Goal: Information Seeking & Learning: Find contact information

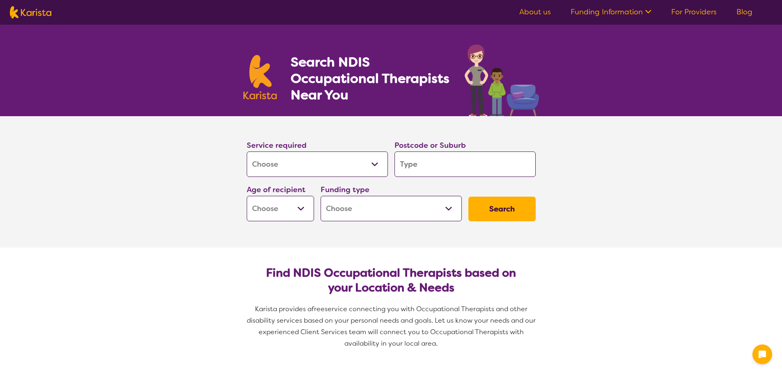
select select "[MEDICAL_DATA]"
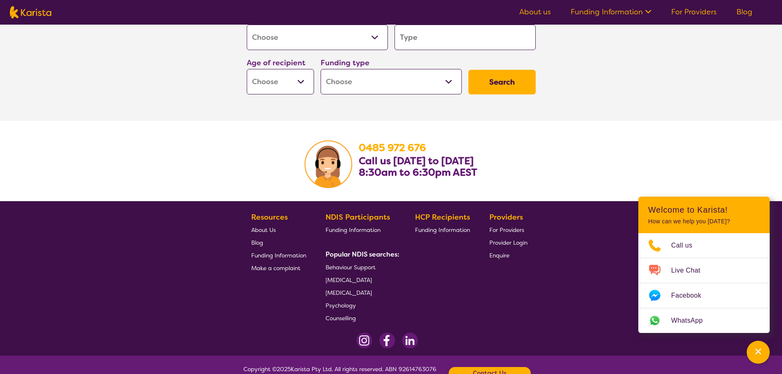
scroll to position [1297, 0]
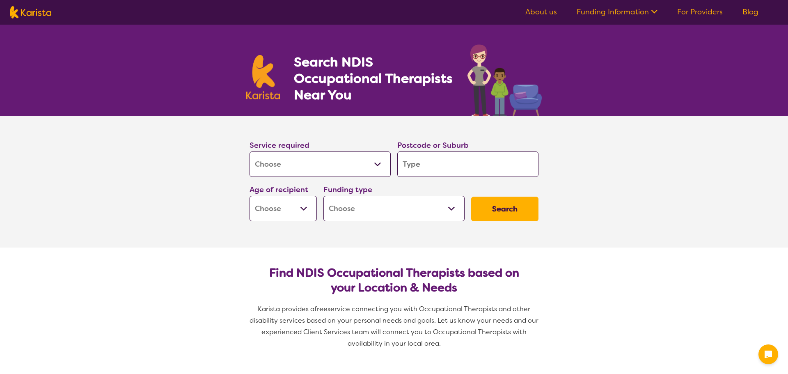
select select "[MEDICAL_DATA]"
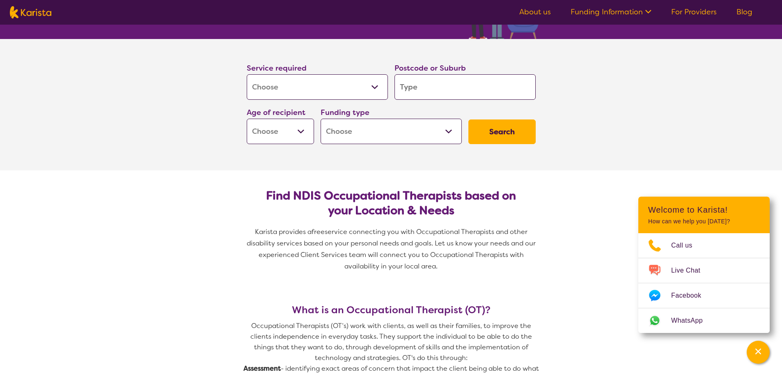
scroll to position [82, 0]
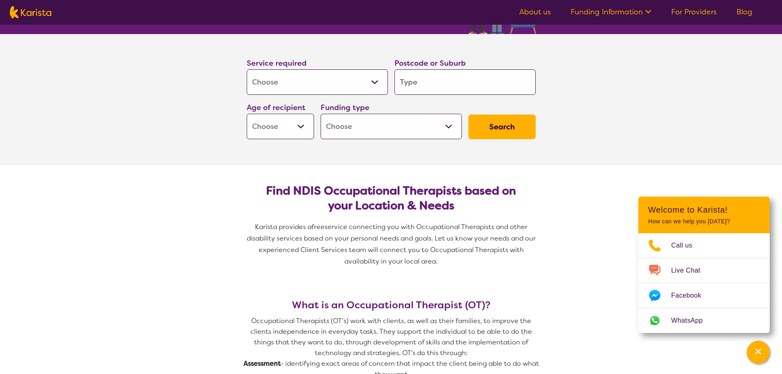
click at [419, 76] on input "search" at bounding box center [464, 81] width 141 height 25
type input "r"
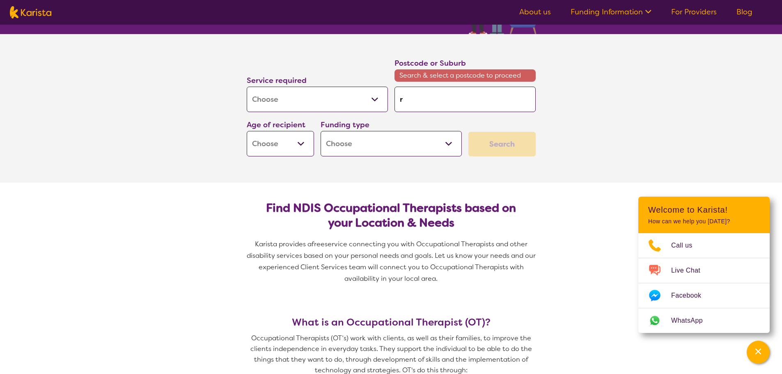
type input "ro"
type input "roc"
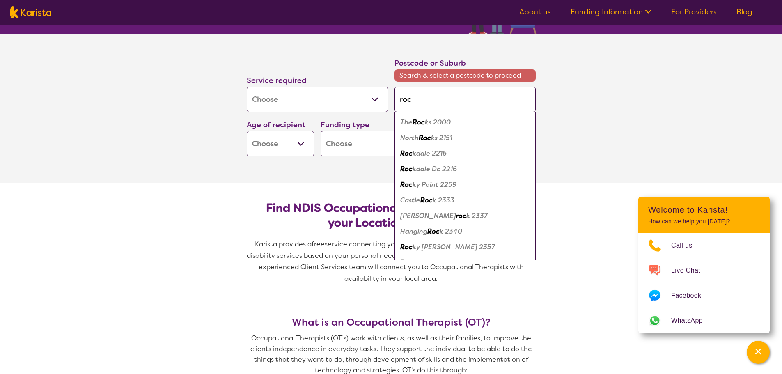
type input "rock"
type input "rocki"
type input "rockin"
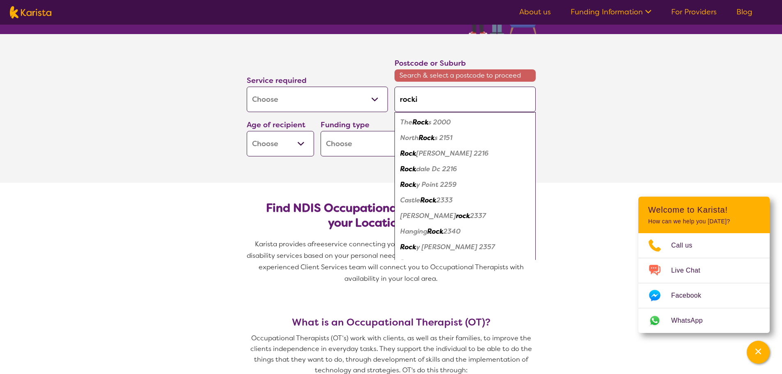
type input "rockin"
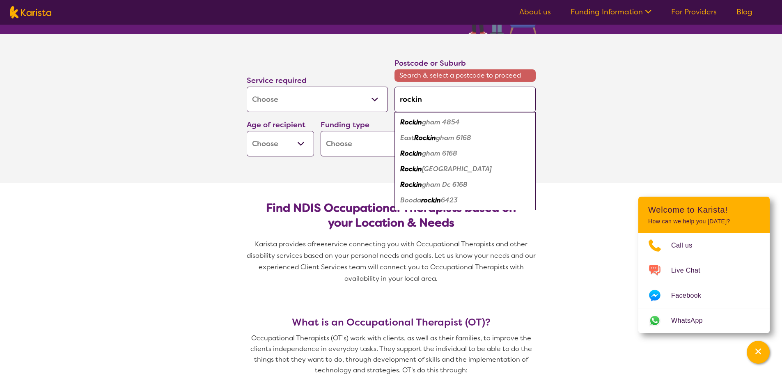
type input "rocking"
type input "rockingh"
type input "rockingha"
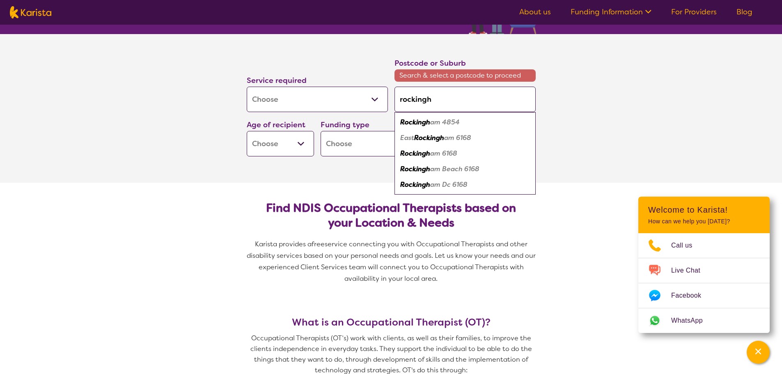
type input "rockingha"
type input "rockingham"
click at [459, 149] on div "Rockingham 6168" at bounding box center [464, 154] width 133 height 16
type input "6168"
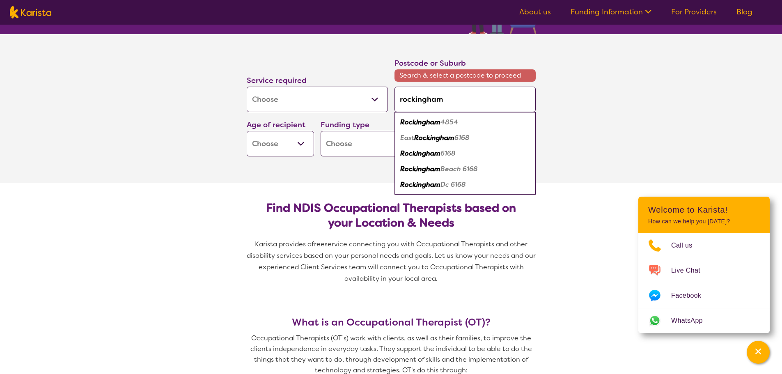
type input "6168"
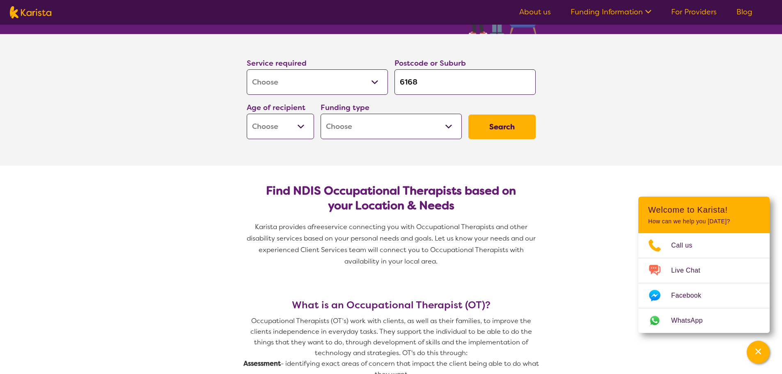
click at [305, 122] on select "Early Childhood - 0 to 9 Child - 10 to 11 Adolescent - 12 to 17 Adult - 18 to 6…" at bounding box center [280, 126] width 67 height 25
select select "AG"
click at [247, 114] on select "Early Childhood - 0 to 9 Child - 10 to 11 Adolescent - 12 to 17 Adult - 18 to 6…" at bounding box center [280, 126] width 67 height 25
select select "AG"
click at [455, 122] on select "Home Care Package (HCP) National Disability Insurance Scheme (NDIS) I don't know" at bounding box center [391, 126] width 141 height 25
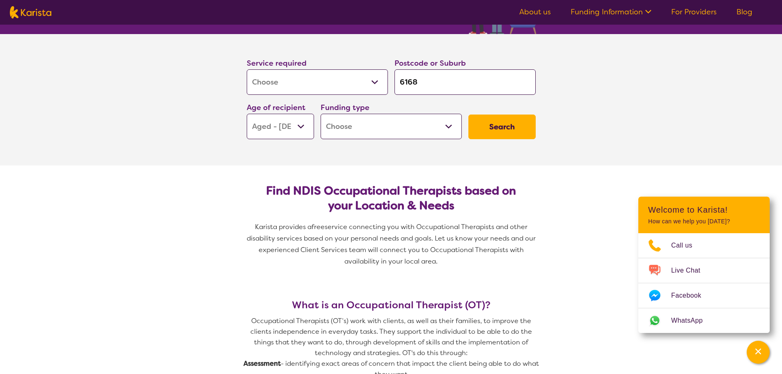
select select "NDIS"
click at [321, 114] on select "Home Care Package (HCP) National Disability Insurance Scheme (NDIS) I don't know" at bounding box center [391, 126] width 141 height 25
select select "NDIS"
click at [508, 126] on button "Search" at bounding box center [501, 126] width 67 height 25
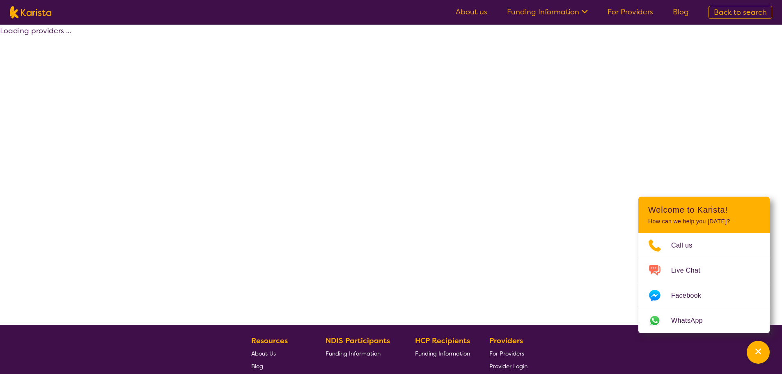
select select "by_score"
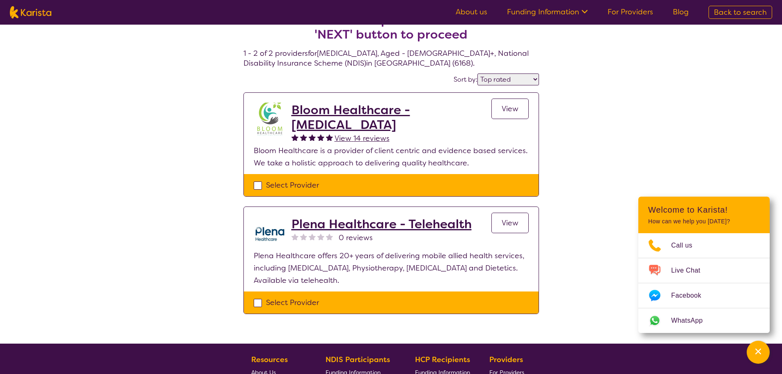
scroll to position [41, 0]
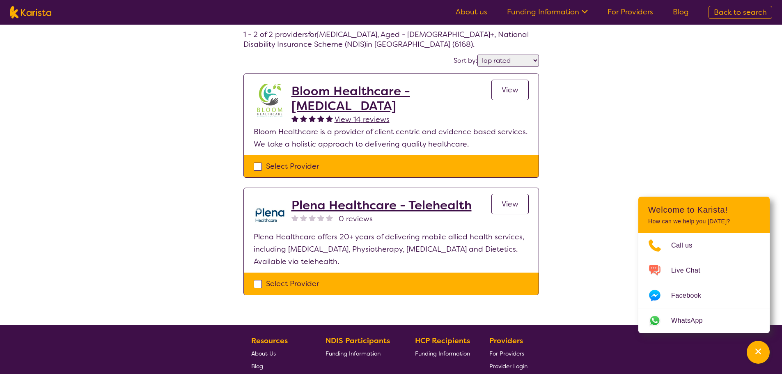
click at [337, 108] on h2 "Bloom Healthcare - [MEDICAL_DATA]" at bounding box center [391, 99] width 200 height 30
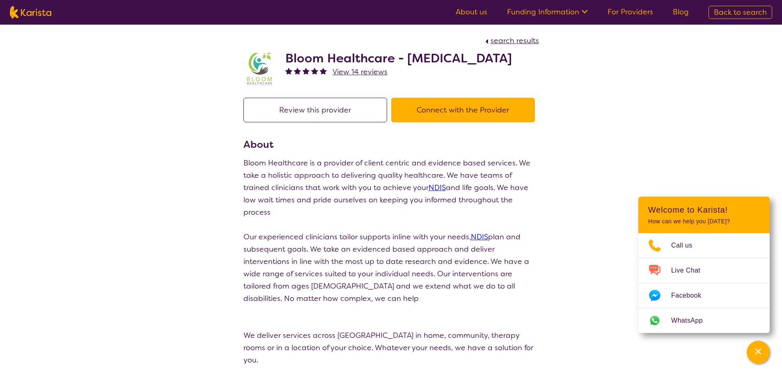
click at [292, 122] on button "Review this provider" at bounding box center [315, 110] width 144 height 25
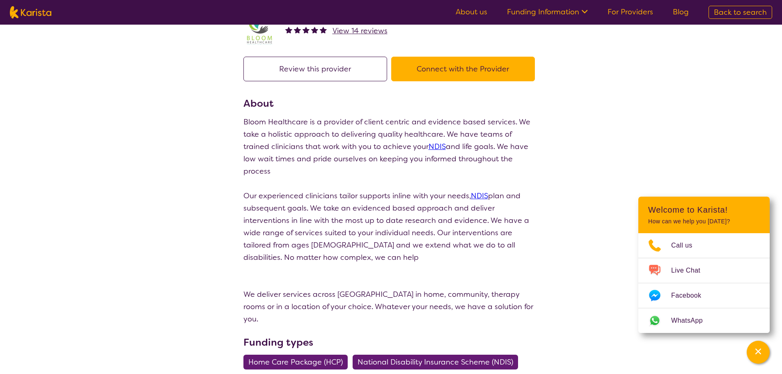
select select "by_score"
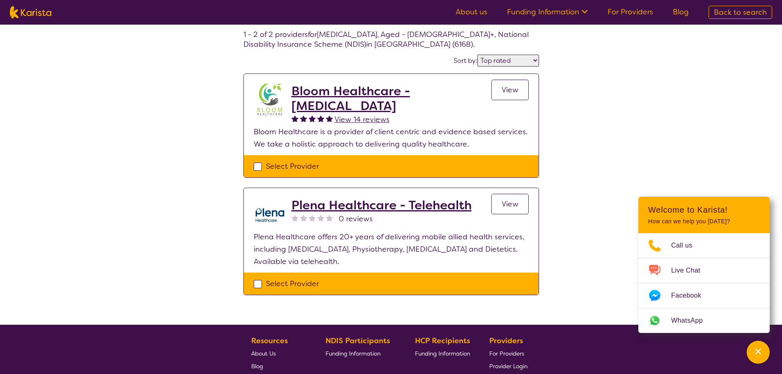
select select "[MEDICAL_DATA]"
select select "AG"
select select "NDIS"
select select "[MEDICAL_DATA]"
select select "AG"
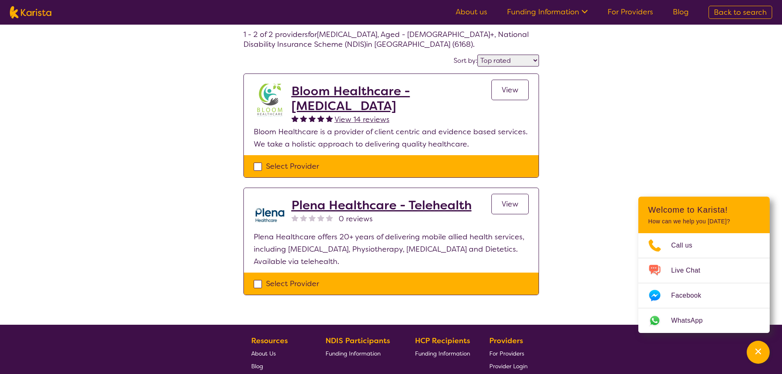
select select "NDIS"
